Goal: Task Accomplishment & Management: Use online tool/utility

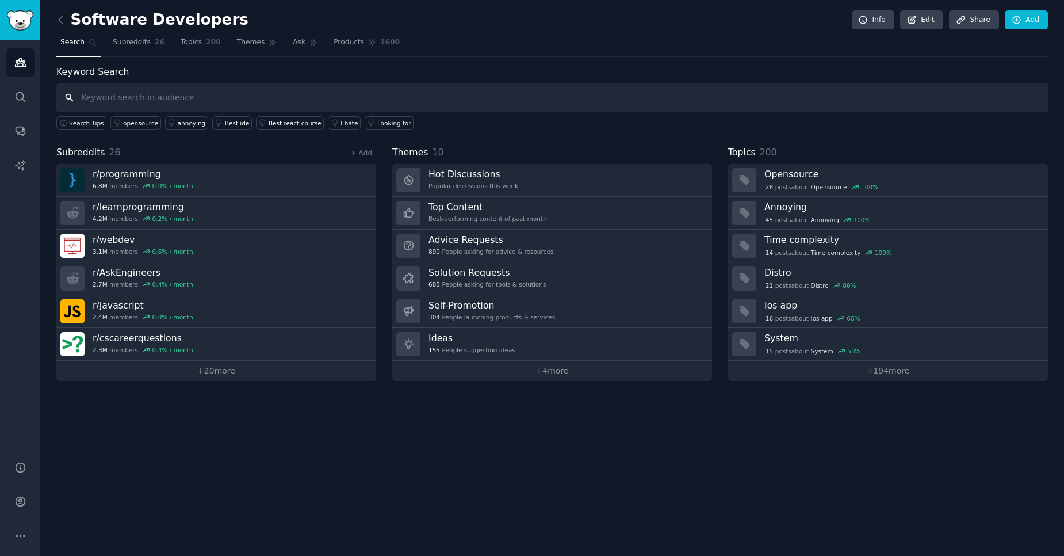
click at [246, 92] on input "text" at bounding box center [552, 97] width 992 height 29
click at [212, 377] on link "+ 20 more" at bounding box center [216, 371] width 320 height 20
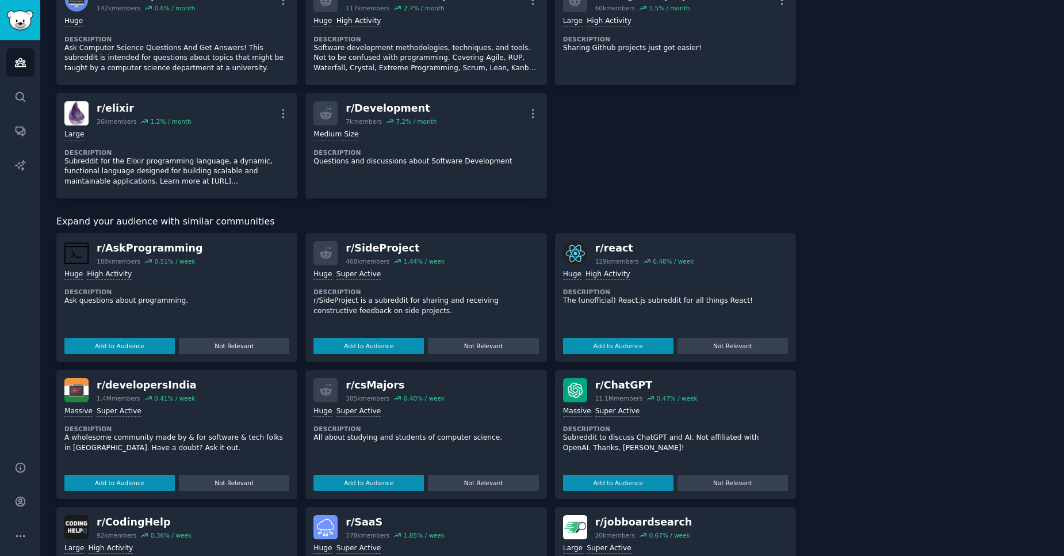
scroll to position [897, 0]
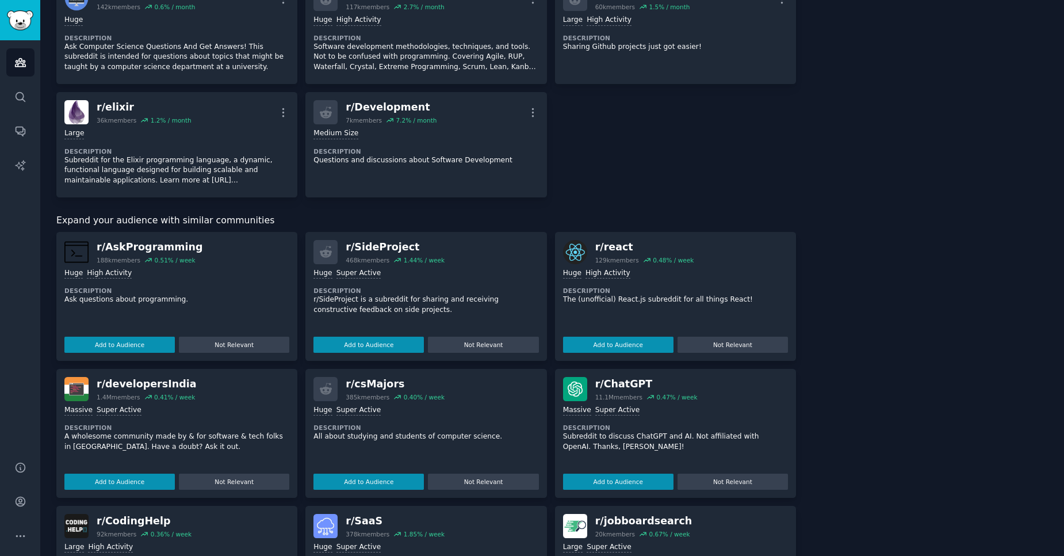
click at [398, 321] on div "Huge Super Active Description r/SideProject is a subreddit for sharing and rece…" at bounding box center [426, 308] width 225 height 89
click at [353, 338] on button "Add to Audience" at bounding box center [369, 345] width 110 height 16
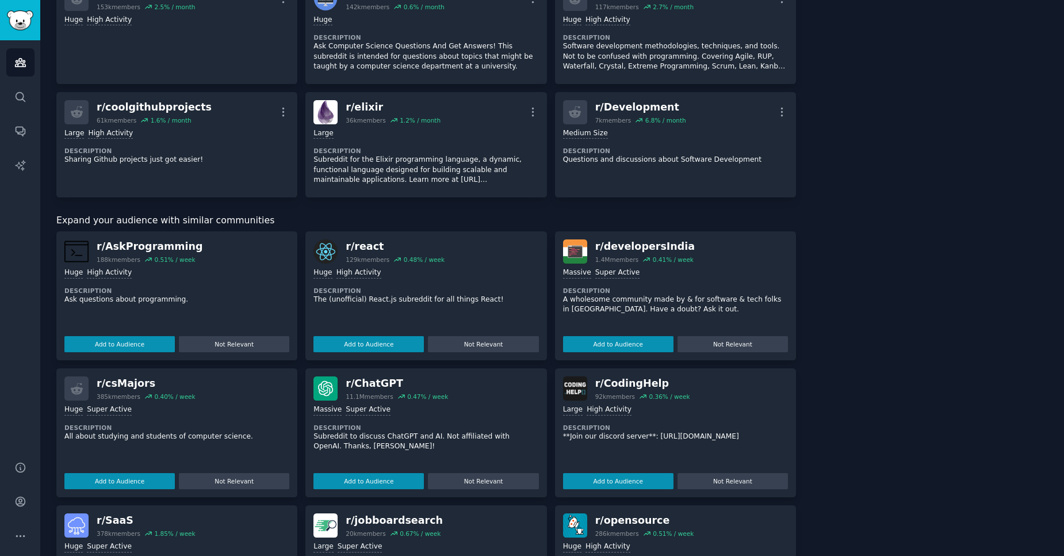
scroll to position [911, 0]
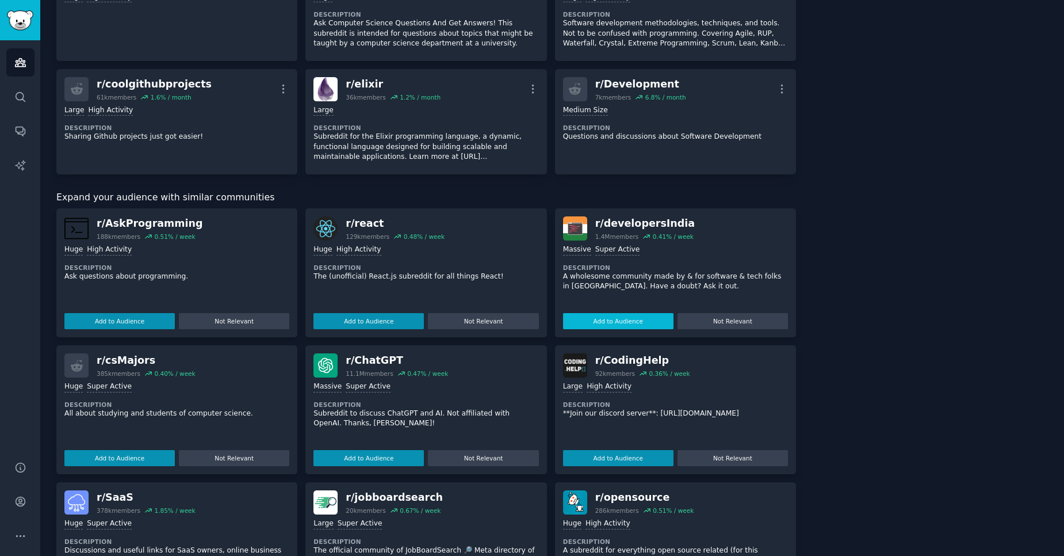
click at [588, 314] on button "Add to Audience" at bounding box center [618, 321] width 110 height 16
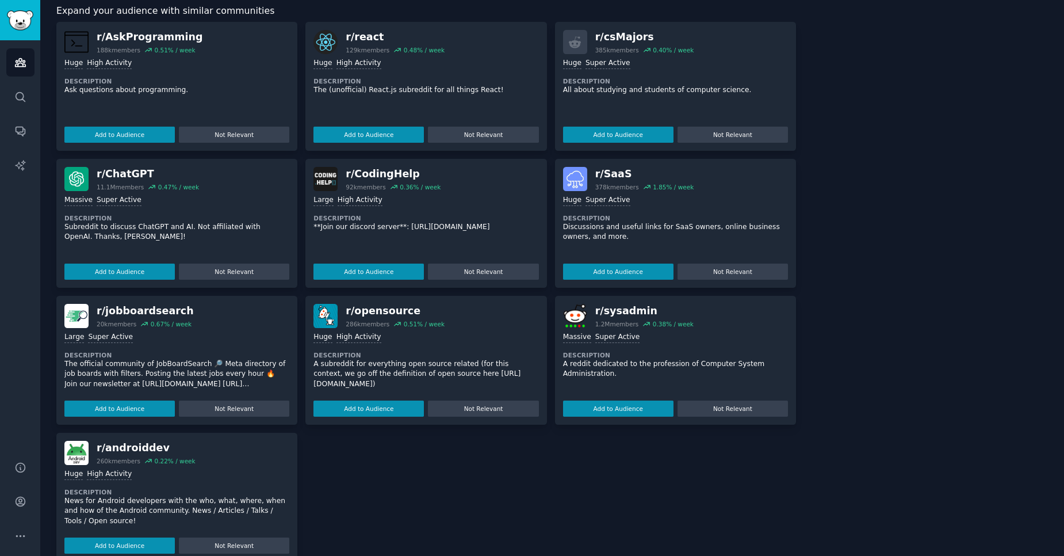
scroll to position [1210, 0]
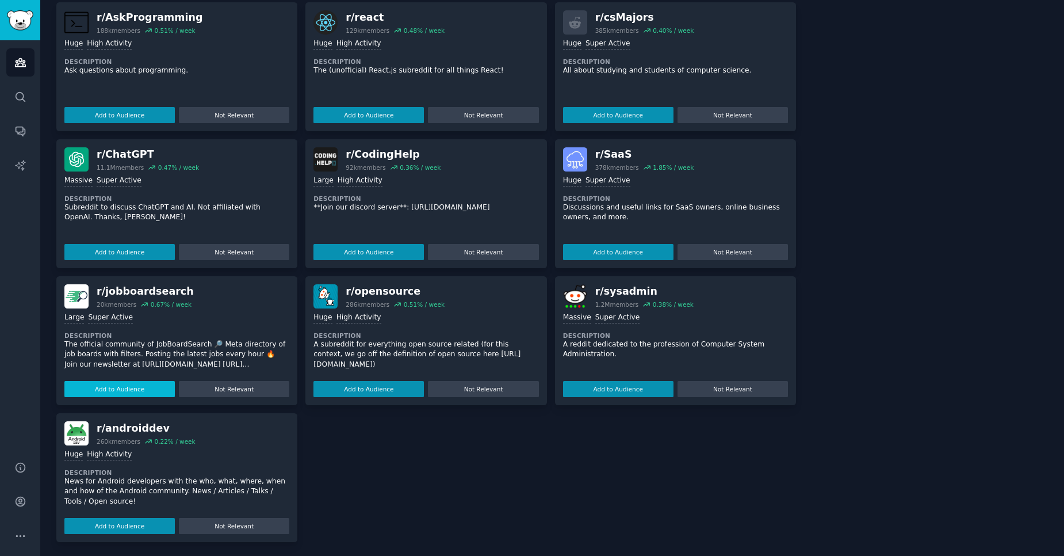
click at [113, 392] on button "Add to Audience" at bounding box center [119, 389] width 110 height 16
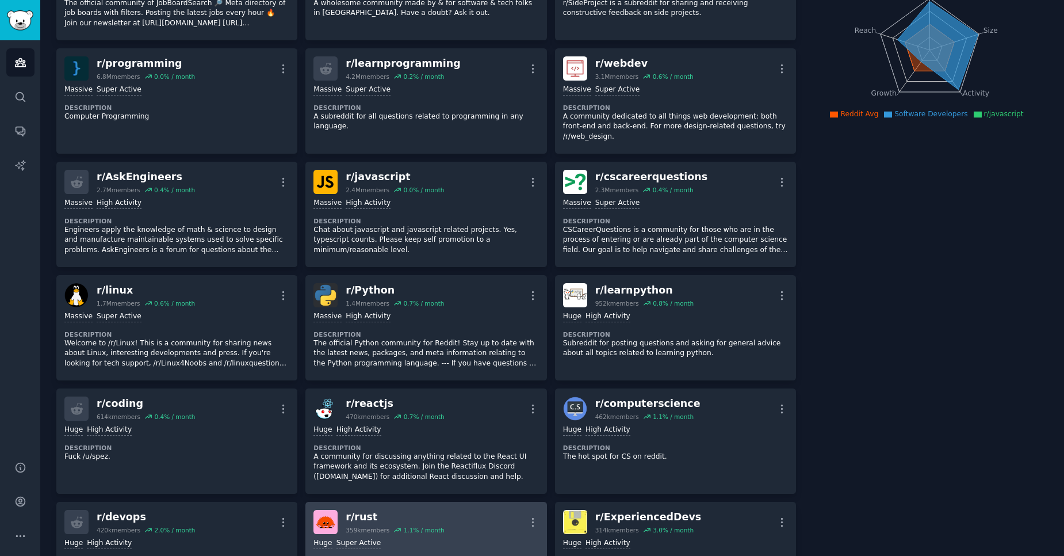
scroll to position [139, 0]
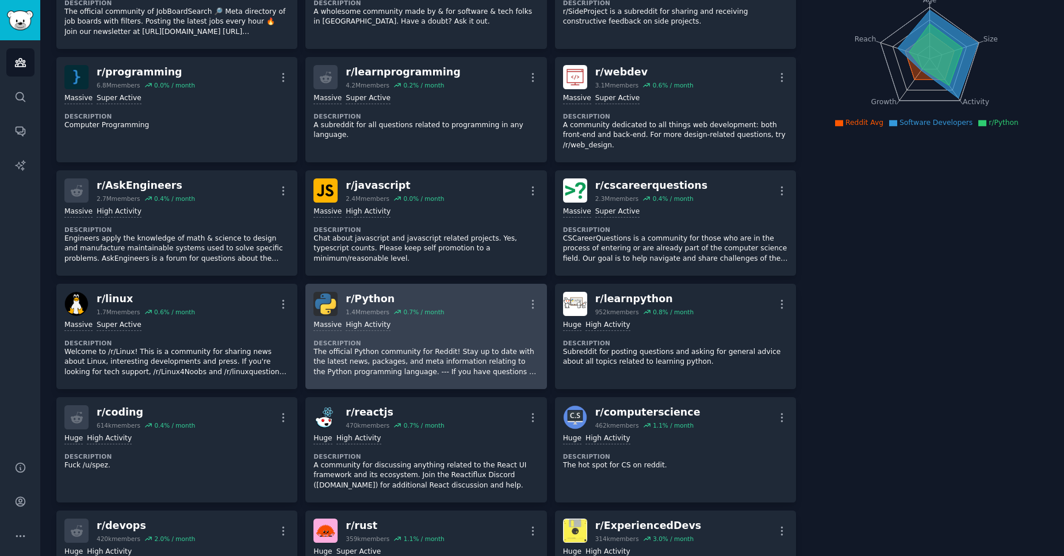
click at [419, 342] on dt "Description" at bounding box center [426, 343] width 225 height 8
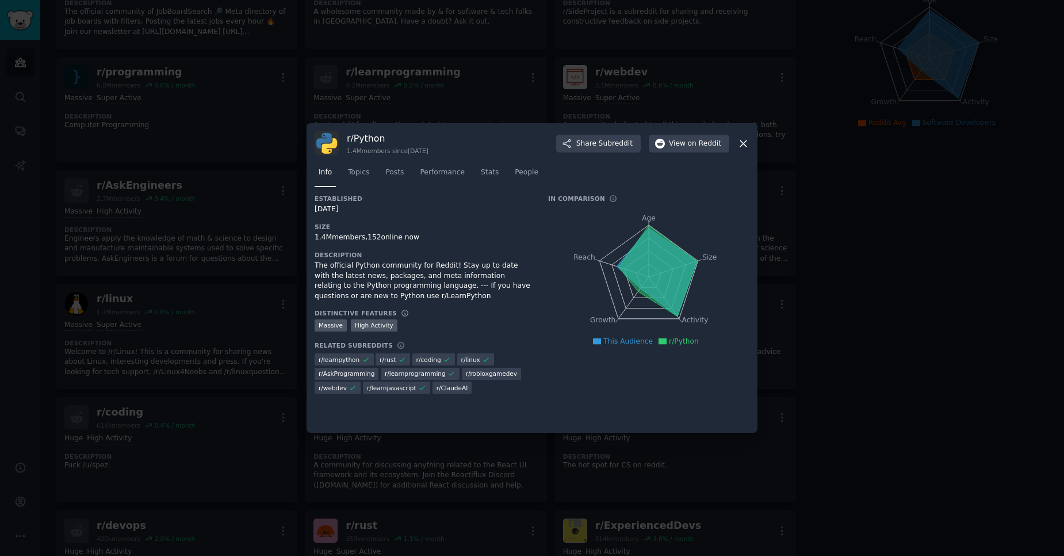
click at [747, 144] on icon at bounding box center [744, 143] width 12 height 12
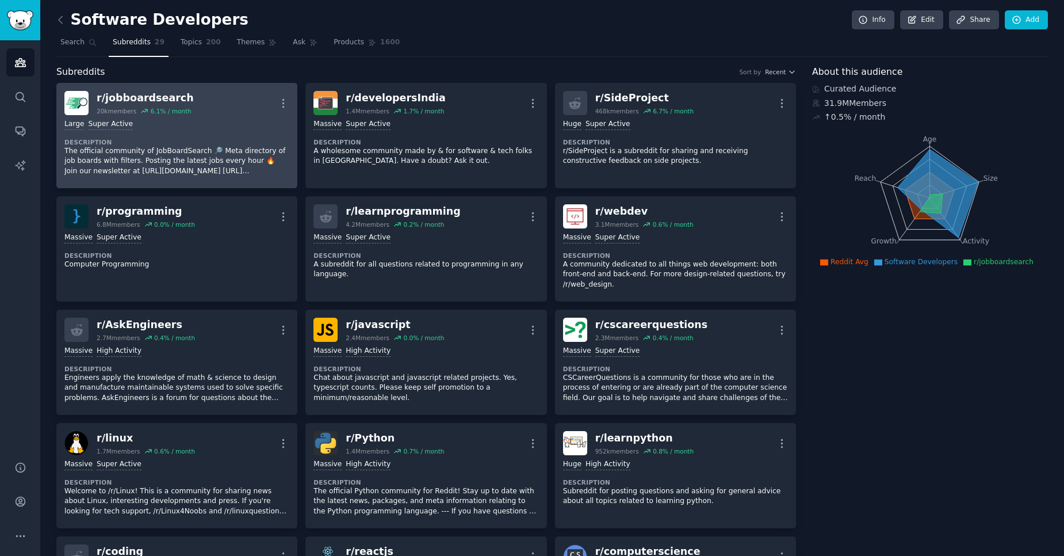
click at [261, 144] on dt "Description" at bounding box center [176, 142] width 225 height 8
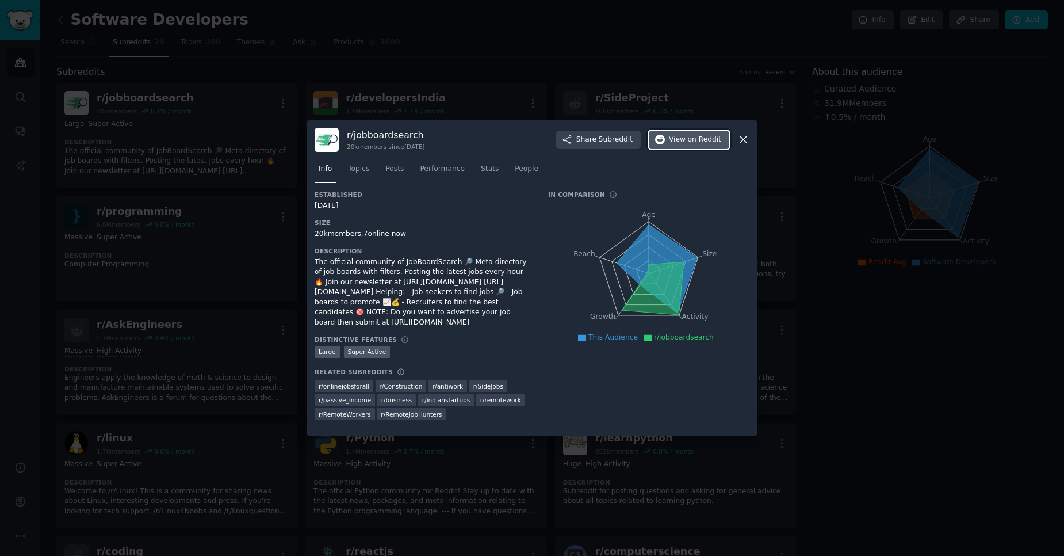
click at [673, 144] on span "View on Reddit" at bounding box center [695, 140] width 52 height 10
